Goal: Task Accomplishment & Management: Manage account settings

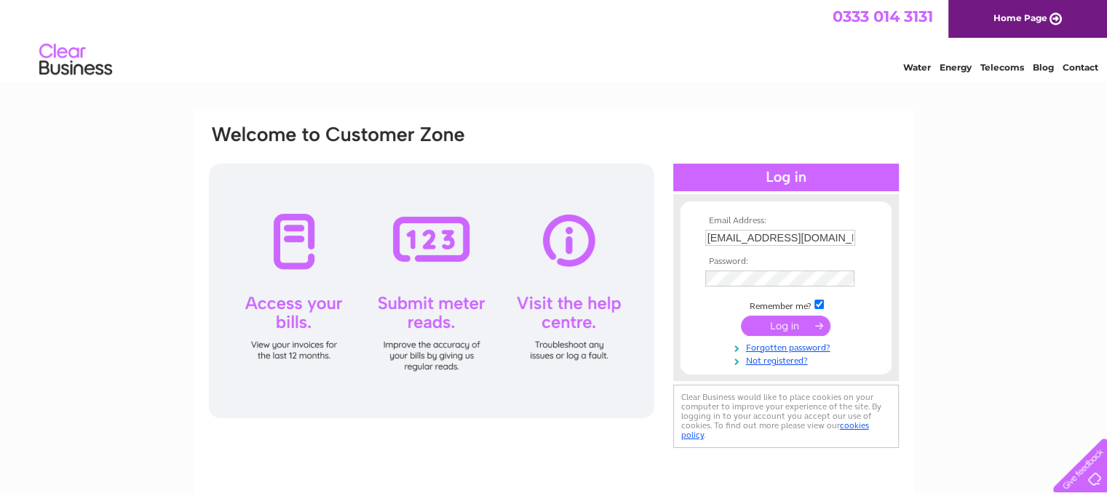
click at [790, 326] on input "submit" at bounding box center [786, 326] width 90 height 20
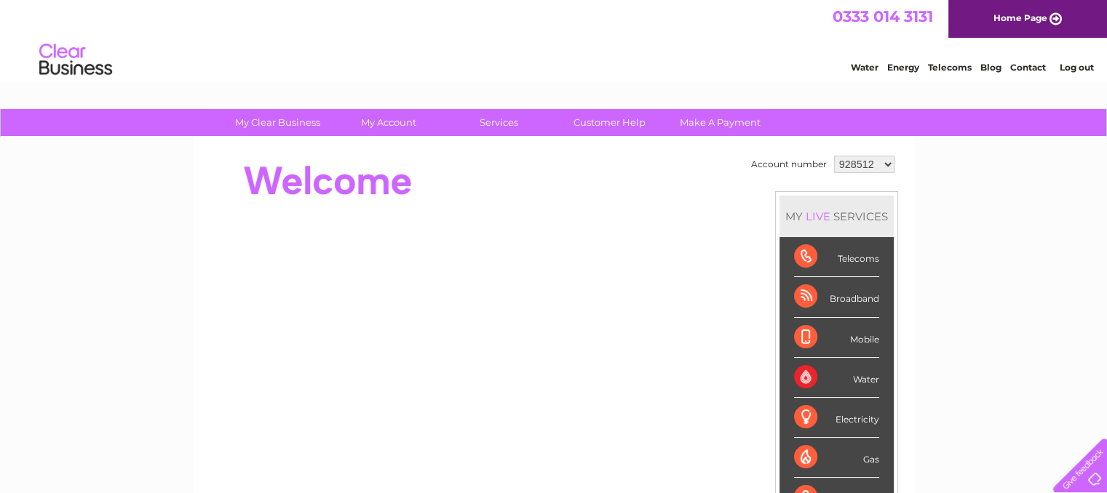
click at [885, 163] on select "928512 1154320" at bounding box center [864, 164] width 60 height 17
select select "1154320"
click at [834, 156] on select "928512 1154320" at bounding box center [864, 164] width 60 height 17
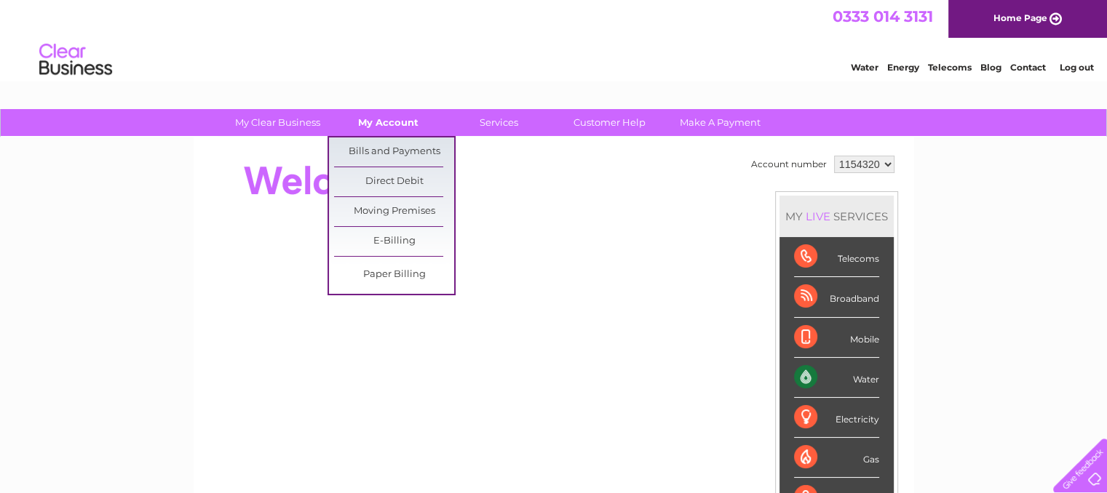
click at [389, 127] on link "My Account" at bounding box center [388, 122] width 120 height 27
click at [390, 154] on link "Bills and Payments" at bounding box center [394, 152] width 120 height 29
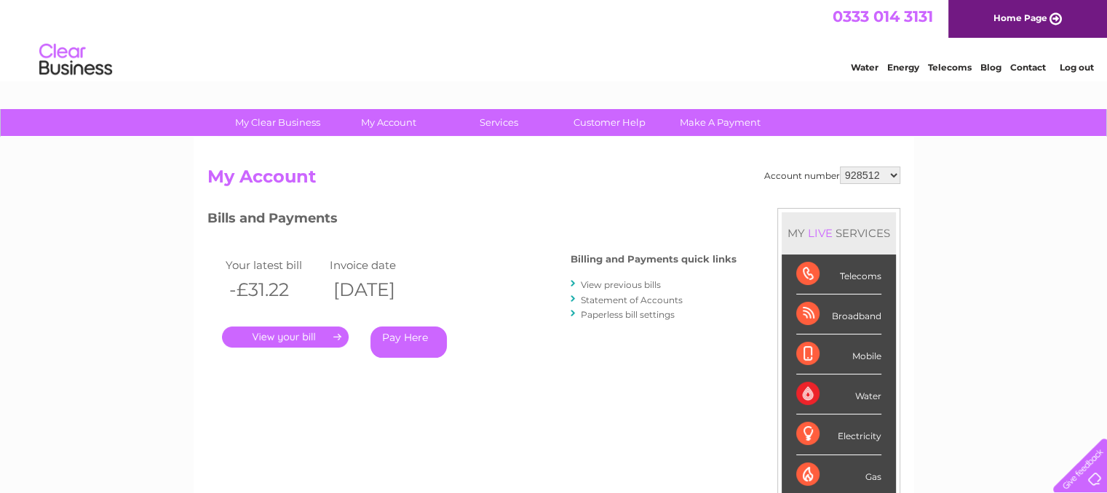
click at [894, 173] on select "928512 1154320" at bounding box center [870, 175] width 60 height 17
select select "1154320"
click at [841, 167] on select "928512 1154320" at bounding box center [870, 175] width 60 height 17
click at [1066, 71] on link "Log out" at bounding box center [1076, 67] width 34 height 11
